Goal: Entertainment & Leisure: Consume media (video, audio)

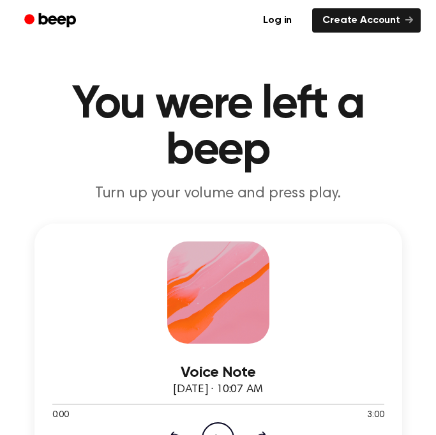
click at [224, 430] on icon "Play Audio" at bounding box center [218, 438] width 33 height 33
click at [220, 425] on icon "Pause Audio" at bounding box center [218, 438] width 33 height 33
click at [222, 429] on icon "Play Audio" at bounding box center [218, 438] width 33 height 33
click at [217, 424] on icon "Pause Audio" at bounding box center [218, 438] width 33 height 33
click at [173, 433] on icon at bounding box center [174, 438] width 13 height 15
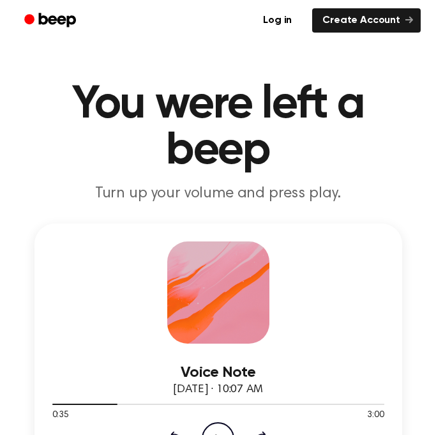
click at [215, 427] on icon "Play Audio" at bounding box center [218, 438] width 33 height 33
click at [214, 428] on icon "Pause Audio" at bounding box center [218, 438] width 33 height 33
click at [216, 428] on icon "Play Audio" at bounding box center [218, 438] width 33 height 33
click at [216, 428] on icon "Pause Audio" at bounding box center [218, 438] width 33 height 33
click at [216, 429] on icon "Play Audio" at bounding box center [218, 438] width 33 height 33
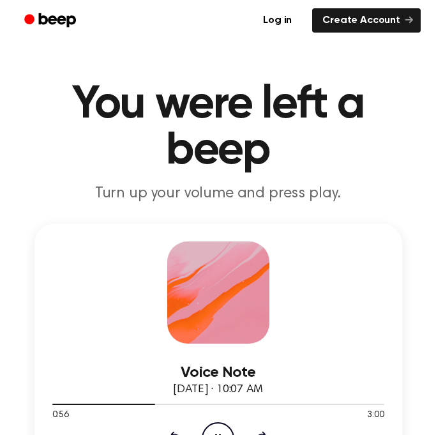
click at [216, 428] on icon "Pause Audio" at bounding box center [218, 438] width 33 height 33
click at [213, 428] on icon "Play Audio" at bounding box center [218, 438] width 33 height 33
click at [213, 428] on icon "Pause Audio" at bounding box center [218, 438] width 33 height 33
click at [222, 429] on icon "Play Audio" at bounding box center [218, 438] width 33 height 33
click at [222, 429] on icon "Pause Audio" at bounding box center [218, 438] width 33 height 33
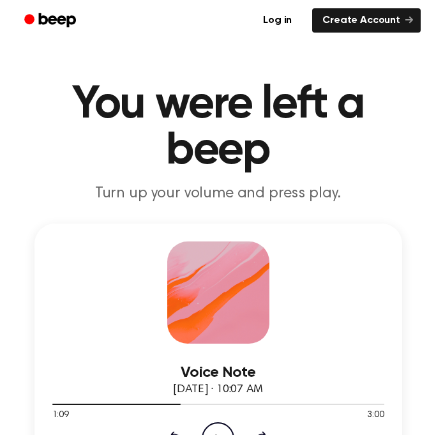
click at [216, 429] on icon "Play Audio" at bounding box center [218, 438] width 33 height 33
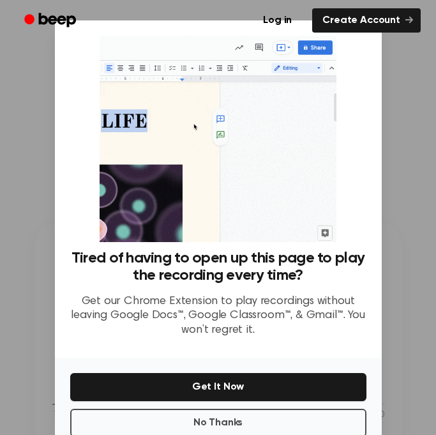
click at [25, 254] on div at bounding box center [218, 217] width 436 height 435
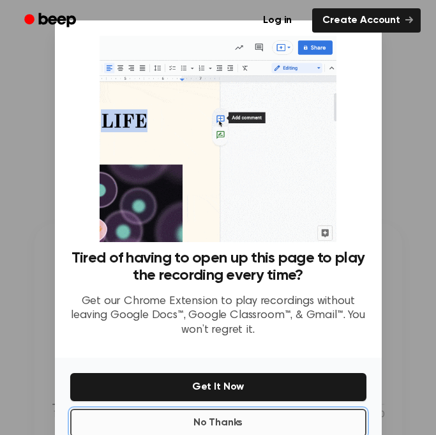
click at [187, 415] on button "No Thanks" at bounding box center [218, 423] width 297 height 28
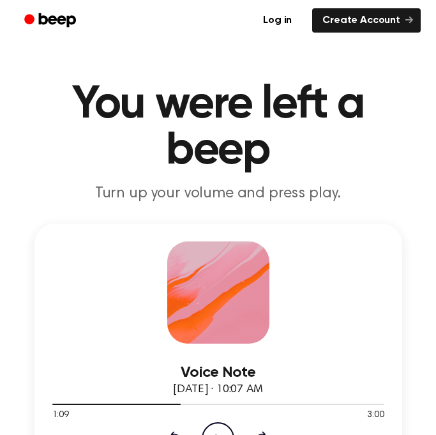
click at [215, 425] on icon "Play Audio" at bounding box center [218, 438] width 33 height 33
click at [215, 425] on icon "Pause Audio" at bounding box center [218, 438] width 33 height 33
click at [215, 425] on icon "Play Audio" at bounding box center [218, 438] width 33 height 33
click at [215, 425] on icon "Pause Audio" at bounding box center [218, 438] width 33 height 33
click at [215, 425] on icon "Play Audio" at bounding box center [218, 438] width 33 height 33
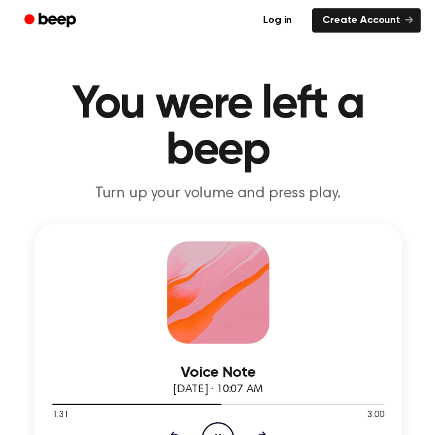
click at [215, 425] on icon "Pause Audio" at bounding box center [218, 438] width 33 height 33
click at [215, 425] on icon "Play Audio" at bounding box center [218, 438] width 33 height 33
click at [215, 425] on icon "Pause Audio" at bounding box center [218, 438] width 33 height 33
click at [217, 426] on icon "Play Audio" at bounding box center [218, 438] width 33 height 33
click at [217, 426] on icon "Pause Audio" at bounding box center [218, 438] width 33 height 33
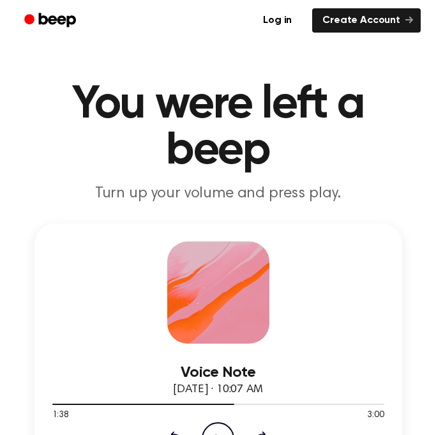
click at [217, 426] on icon "Play Audio" at bounding box center [218, 438] width 33 height 33
click at [217, 426] on icon "Pause Audio" at bounding box center [218, 438] width 33 height 33
click at [217, 426] on icon "Play Audio" at bounding box center [218, 438] width 33 height 33
click at [217, 426] on icon "Pause Audio" at bounding box center [218, 438] width 33 height 33
click at [217, 426] on icon "Play Audio" at bounding box center [218, 438] width 33 height 33
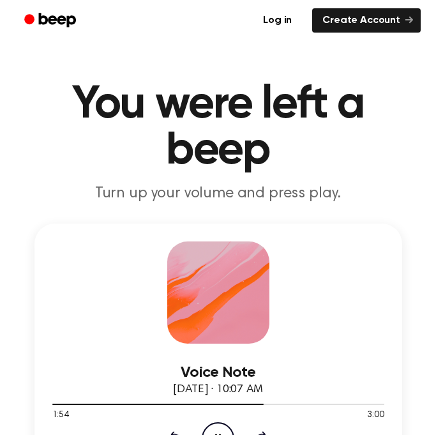
click at [217, 426] on icon "Pause Audio" at bounding box center [218, 438] width 33 height 33
click at [170, 431] on icon "Rewind 5 seconds" at bounding box center [174, 439] width 14 height 17
click at [215, 429] on icon "Play Audio" at bounding box center [218, 438] width 33 height 33
click at [215, 429] on icon "Pause Audio" at bounding box center [218, 438] width 33 height 33
click at [215, 429] on icon "Play Audio" at bounding box center [218, 438] width 33 height 33
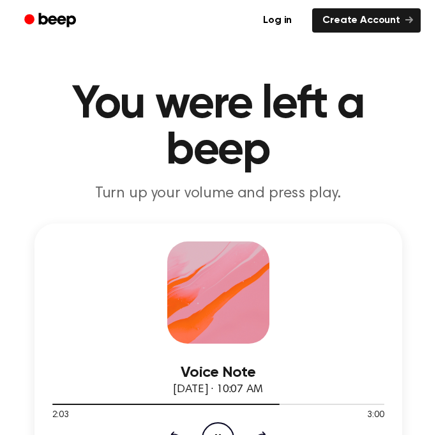
click at [215, 429] on icon "Pause Audio" at bounding box center [218, 438] width 33 height 33
click at [215, 429] on icon "Play Audio" at bounding box center [218, 438] width 33 height 33
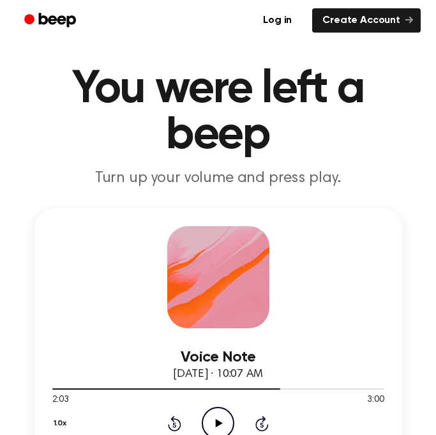
scroll to position [28, 0]
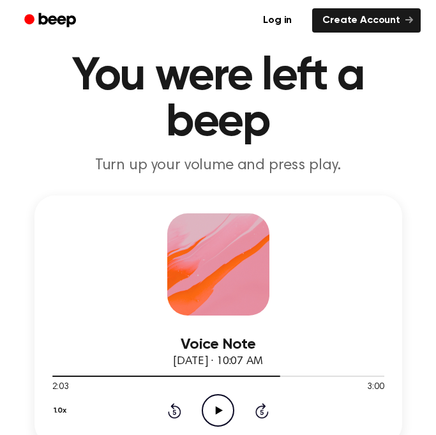
click at [217, 404] on icon "Play Audio" at bounding box center [218, 410] width 33 height 33
click at [217, 404] on icon "Pause Audio" at bounding box center [218, 410] width 33 height 33
click at [221, 413] on icon "Play Audio" at bounding box center [218, 410] width 33 height 33
click at [221, 413] on icon "Pause Audio" at bounding box center [218, 410] width 33 height 33
click at [173, 410] on icon "Rewind 5 seconds" at bounding box center [174, 411] width 14 height 17
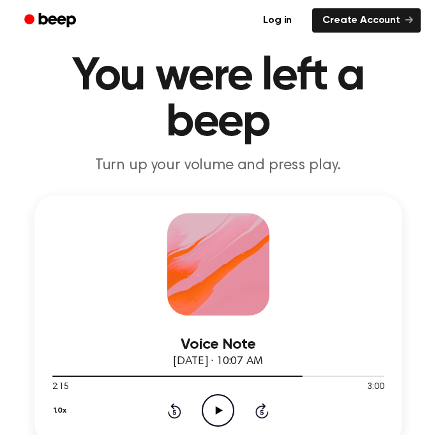
click at [214, 412] on icon "Play Audio" at bounding box center [218, 410] width 33 height 33
click at [214, 412] on icon "Pause Audio" at bounding box center [218, 410] width 33 height 33
click at [215, 419] on icon "Play Audio" at bounding box center [218, 410] width 33 height 33
click at [214, 407] on icon "Pause Audio" at bounding box center [218, 410] width 33 height 33
click at [214, 407] on icon "Play Audio" at bounding box center [218, 410] width 33 height 33
